Goal: Navigation & Orientation: Find specific page/section

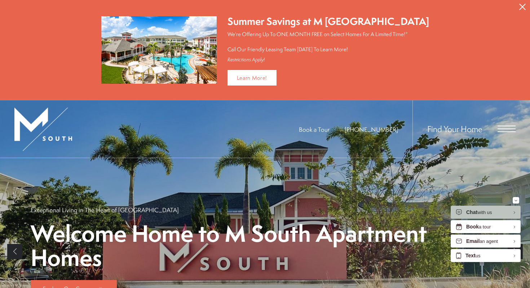
click at [497, 127] on div "Find Your Home" at bounding box center [463, 128] width 103 height 57
click at [458, 128] on span "Find Your Home" at bounding box center [454, 129] width 55 height 12
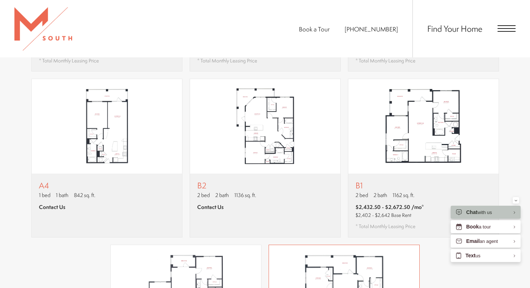
scroll to position [600, 0]
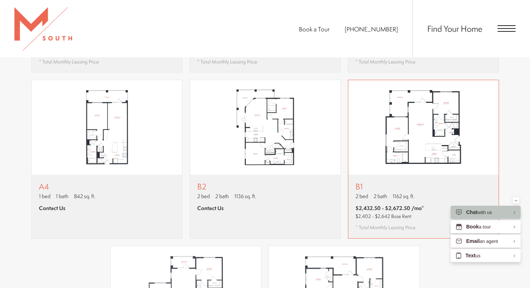
click at [422, 192] on p "2 bed 2 bath 1162 sq. ft." at bounding box center [389, 196] width 68 height 8
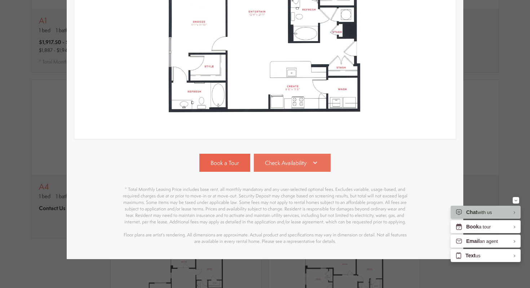
click at [317, 162] on icon at bounding box center [315, 162] width 9 height 9
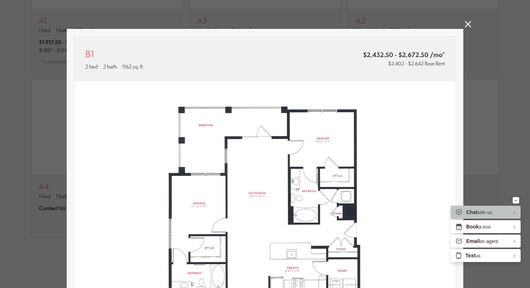
click at [469, 27] on icon at bounding box center [468, 24] width 6 height 6
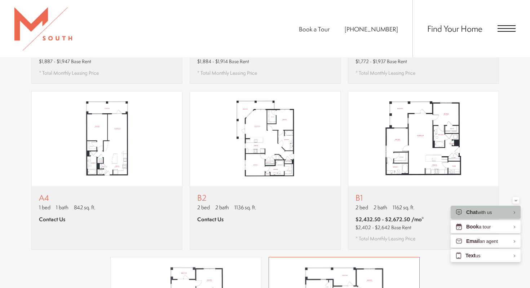
scroll to position [584, 0]
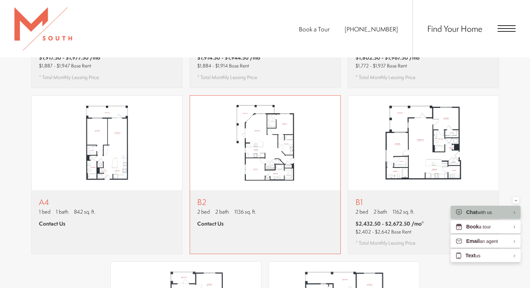
click at [288, 204] on div "B2 2 bed 2 bath 1136 sq. ft. Contact Us" at bounding box center [265, 221] width 150 height 63
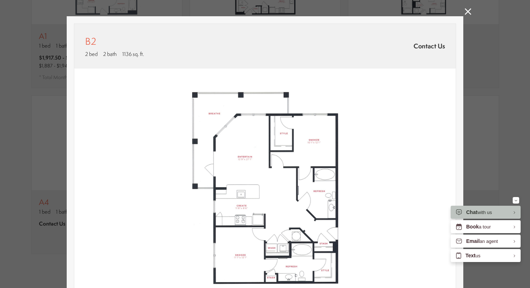
scroll to position [0, 0]
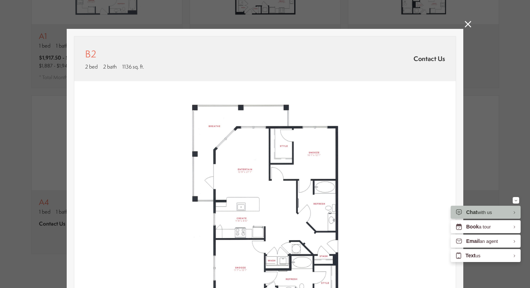
click at [463, 24] on div "B2 2 bed 2 bath 1136 sq. ft. Contact Us 2D 3D" at bounding box center [265, 144] width 530 height 288
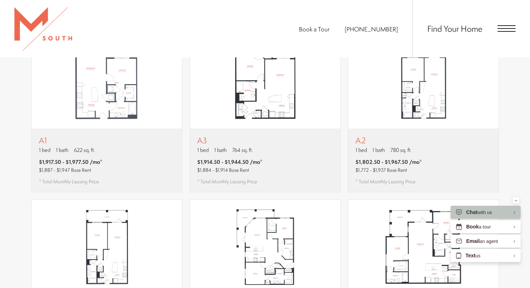
scroll to position [443, 0]
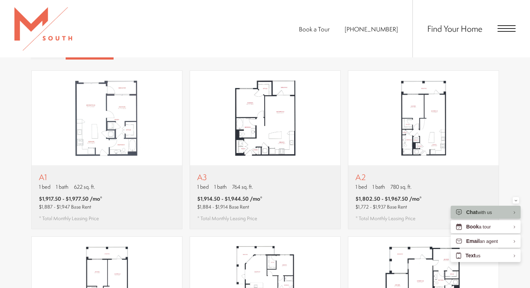
click at [333, 20] on ul "Book a Tour 813-570-8014" at bounding box center [356, 28] width 114 height 57
